Goal: Transaction & Acquisition: Subscribe to service/newsletter

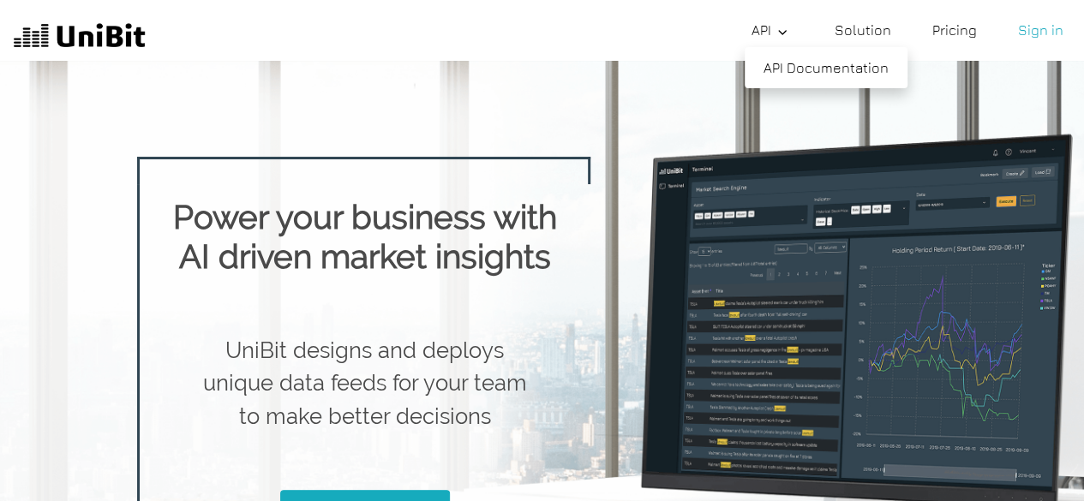
click at [787, 34] on icon at bounding box center [782, 33] width 14 height 14
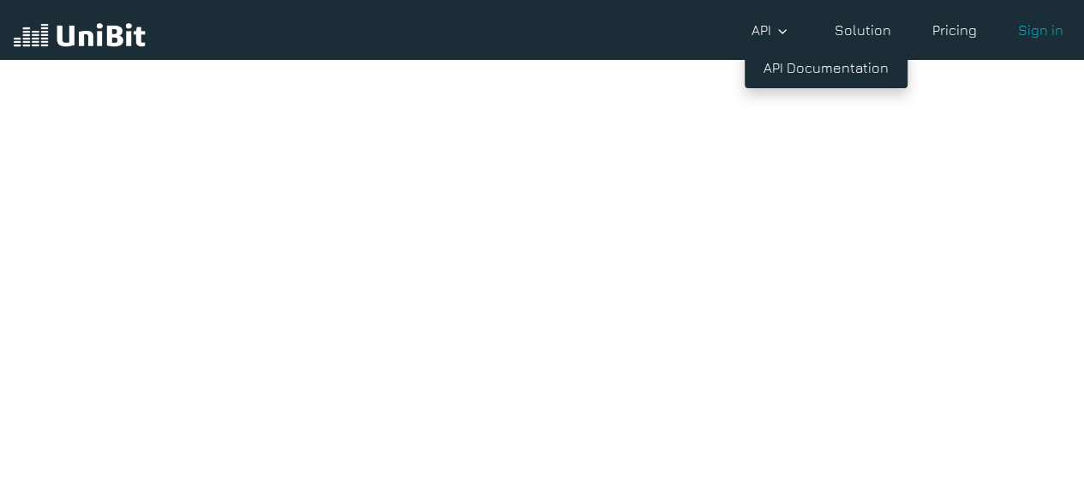
scroll to position [39, 0]
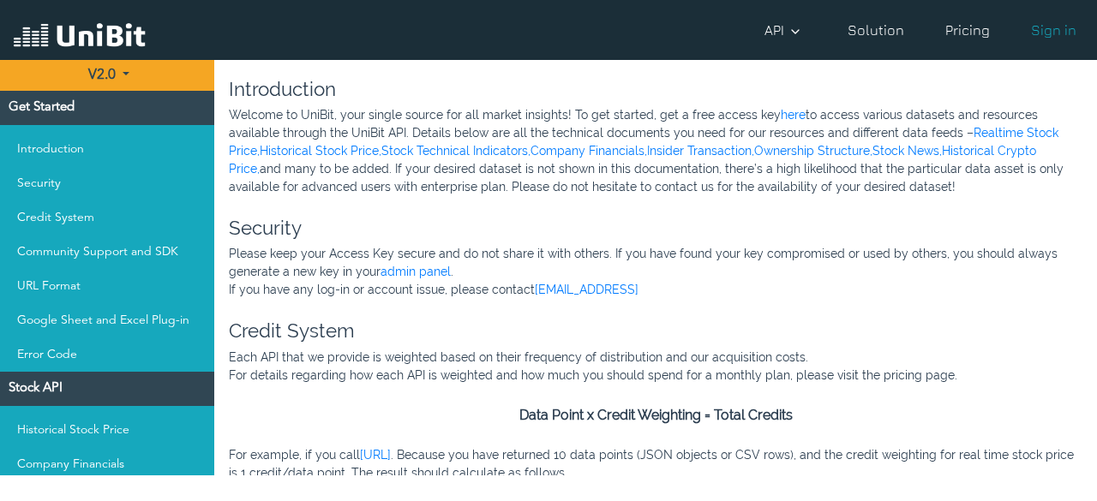
click at [952, 30] on link "Pricing" at bounding box center [967, 30] width 58 height 34
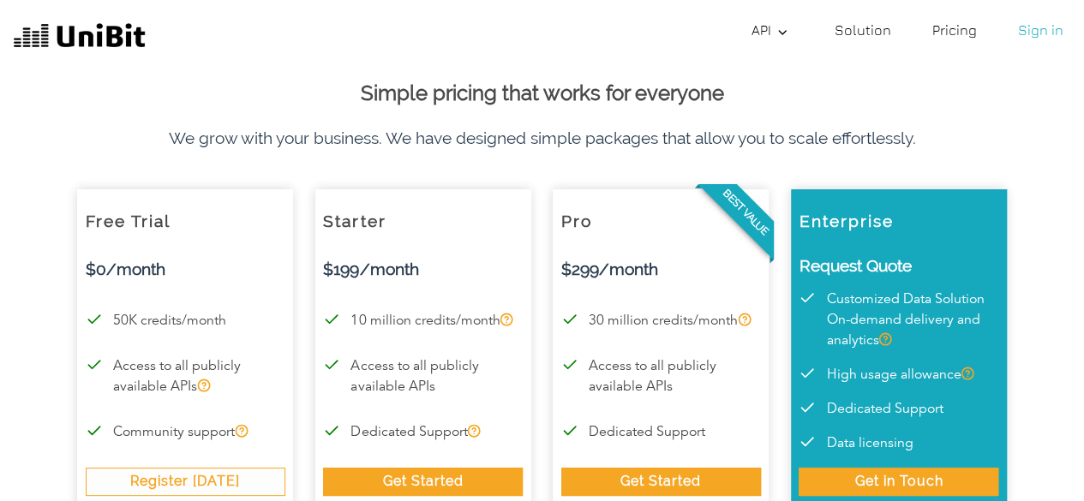
scroll to position [86, 0]
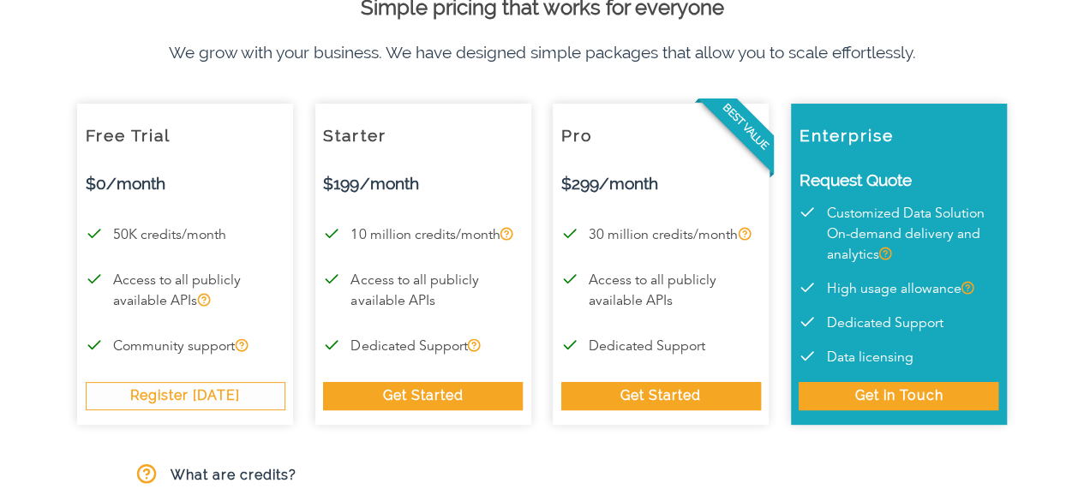
click at [206, 398] on div "Register [DATE]" at bounding box center [186, 395] width 200 height 27
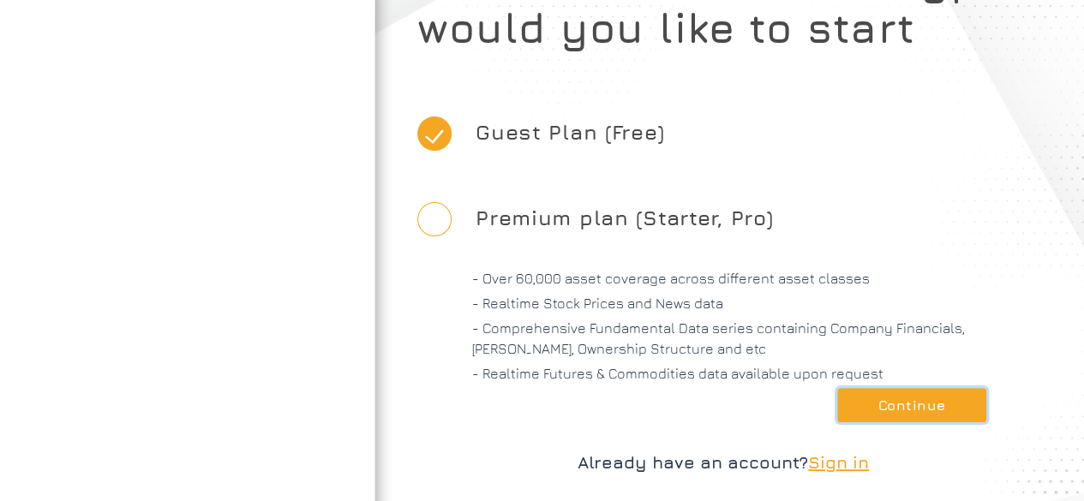
click at [880, 404] on button "Continue" at bounding box center [911, 405] width 149 height 34
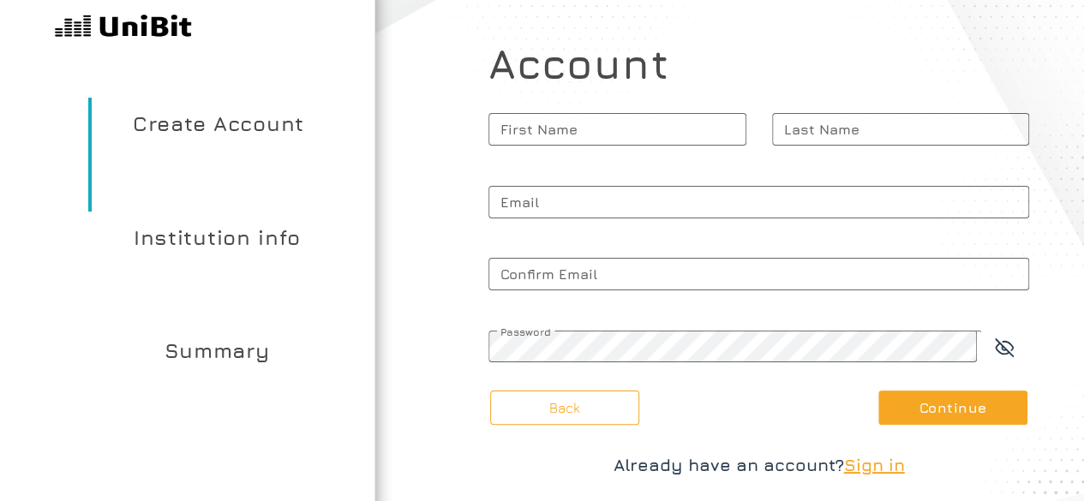
click at [677, 133] on span "First Name" at bounding box center [617, 129] width 258 height 43
click at [677, 133] on input "First Name" at bounding box center [617, 129] width 258 height 33
